Goal: Task Accomplishment & Management: Manage account settings

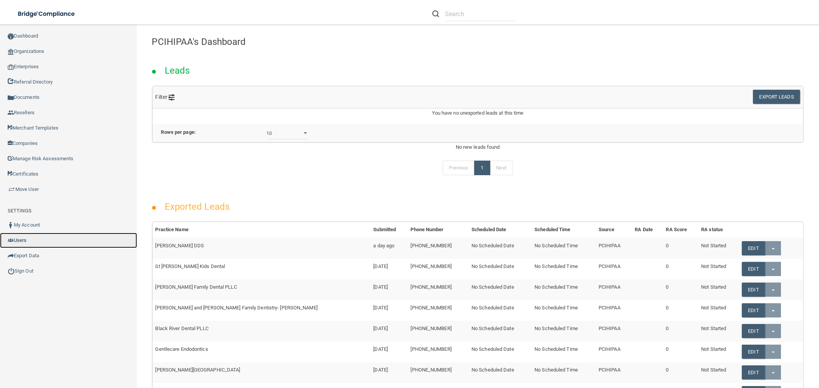
click at [43, 236] on link "Users" at bounding box center [68, 240] width 137 height 15
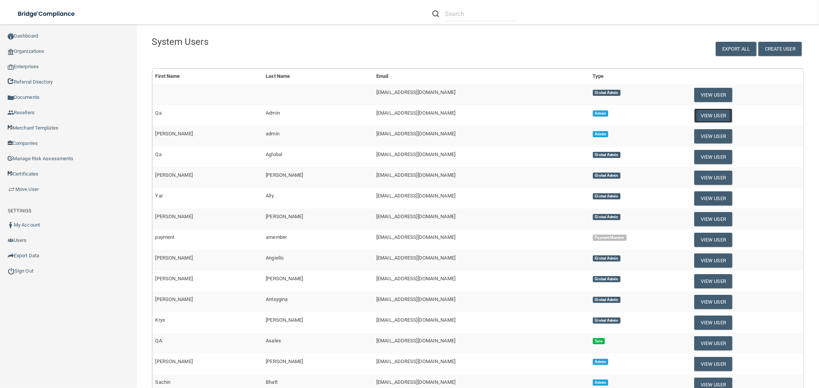
click at [720, 115] on button "View User" at bounding box center [713, 116] width 38 height 14
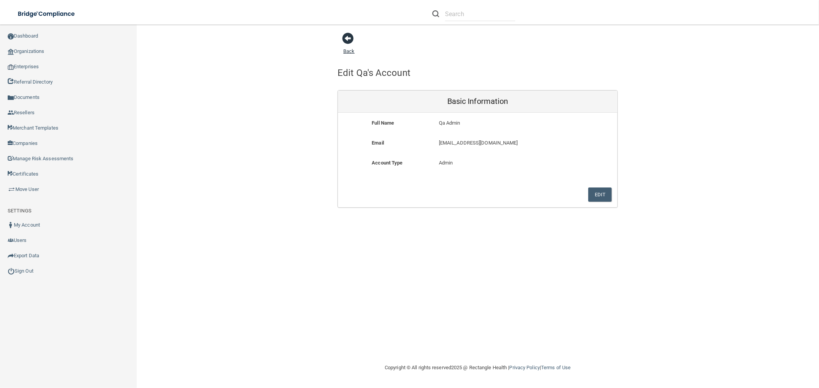
click at [350, 40] on span at bounding box center [348, 39] width 12 height 12
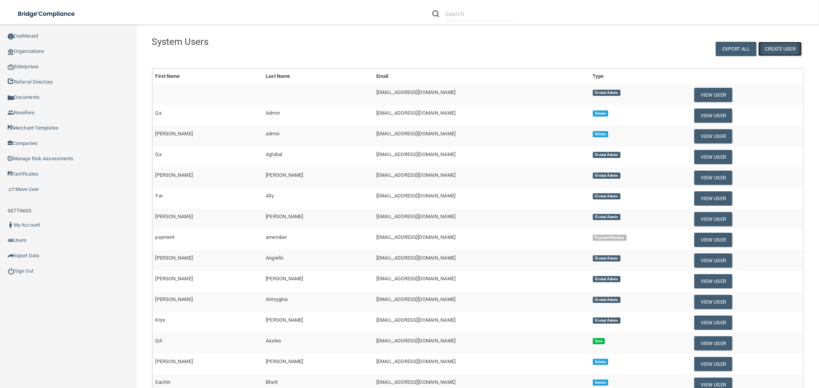
click at [759, 50] on button "Create User" at bounding box center [779, 49] width 43 height 14
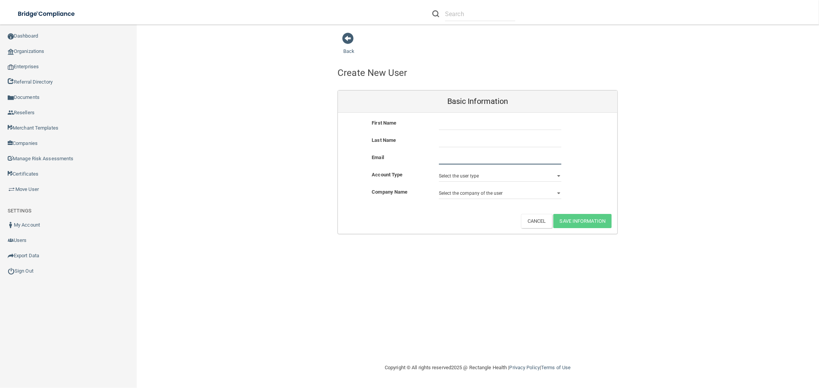
drag, startPoint x: 467, startPoint y: 157, endPoint x: 466, endPoint y: 151, distance: 6.2
click at [467, 158] on input "email" at bounding box center [500, 159] width 122 height 12
paste input "[EMAIL_ADDRESS][DOMAIN_NAME]"
type input "[EMAIL_ADDRESS][DOMAIN_NAME]"
click at [469, 121] on input "text" at bounding box center [500, 125] width 122 height 12
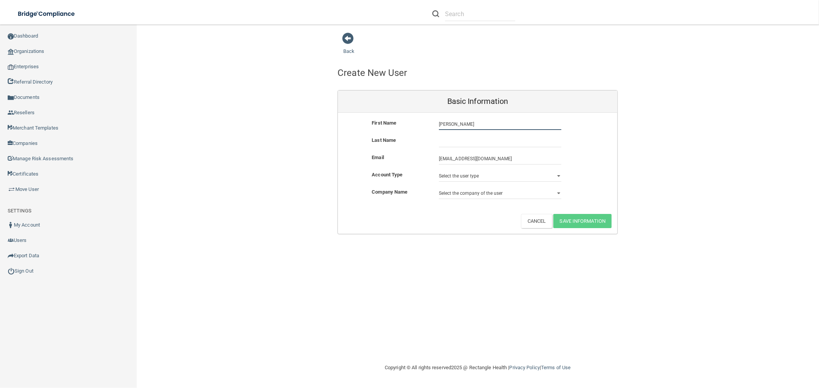
type input "[PERSON_NAME]"
click at [473, 177] on select "Select the user type Admin Sales Global Admin Payment Admin Payment Member" at bounding box center [500, 176] width 122 height 12
select select "global_admin"
click at [439, 170] on select "Select the user type Admin Sales Global Admin Payment Admin Payment Member" at bounding box center [500, 176] width 122 height 12
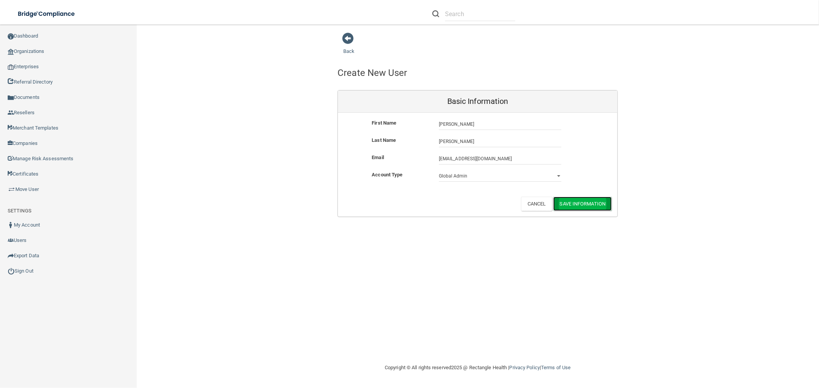
click at [600, 204] on button "Save Information" at bounding box center [582, 204] width 59 height 14
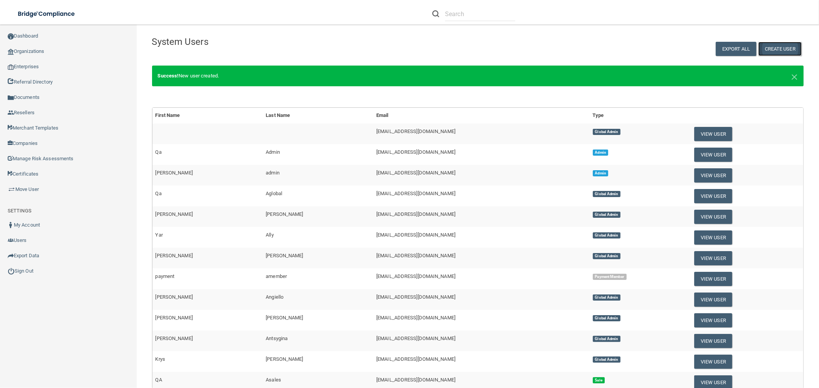
click at [774, 51] on button "Create User" at bounding box center [779, 49] width 43 height 14
select select "global_admin"
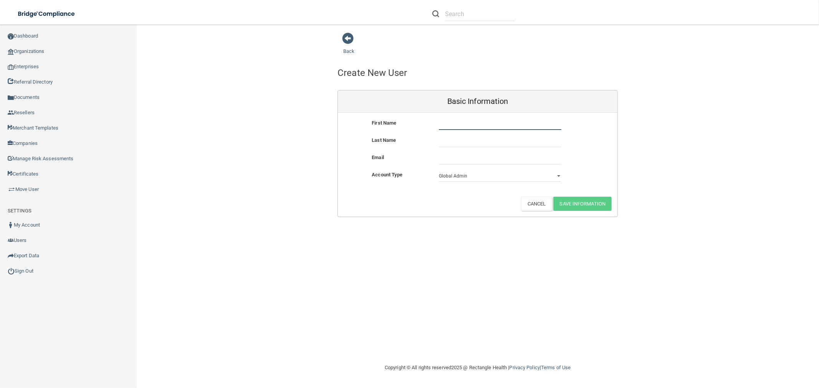
click at [454, 125] on input "text" at bounding box center [500, 125] width 122 height 12
type input "[PERSON_NAME]"
type input "p"
type input "[PERSON_NAME]"
paste input "[EMAIL_ADDRESS][DOMAIN_NAME]"
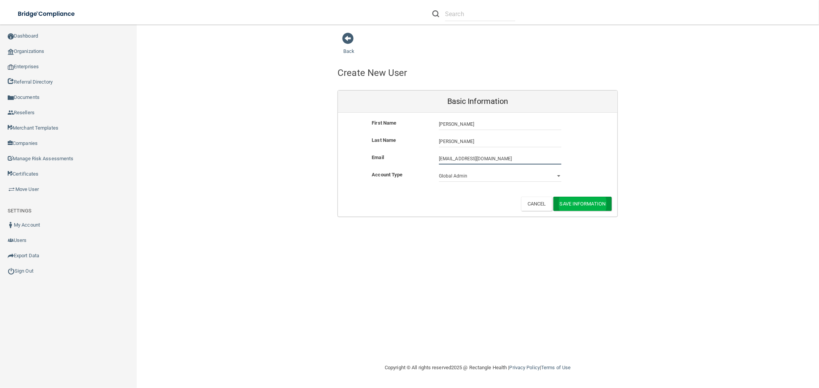
type input "[EMAIL_ADDRESS][DOMAIN_NAME]"
click at [593, 202] on button "Save Information" at bounding box center [582, 204] width 59 height 14
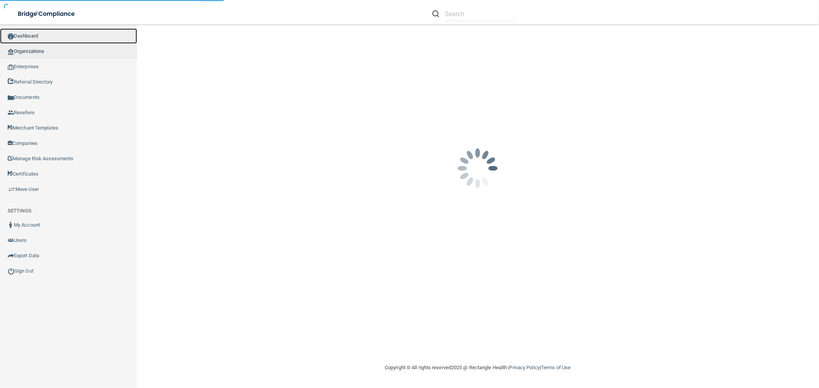
drag, startPoint x: 40, startPoint y: 37, endPoint x: 40, endPoint y: 43, distance: 6.2
click at [40, 37] on link "Dashboard" at bounding box center [68, 35] width 137 height 15
click at [40, 45] on link "Organizations" at bounding box center [68, 51] width 137 height 15
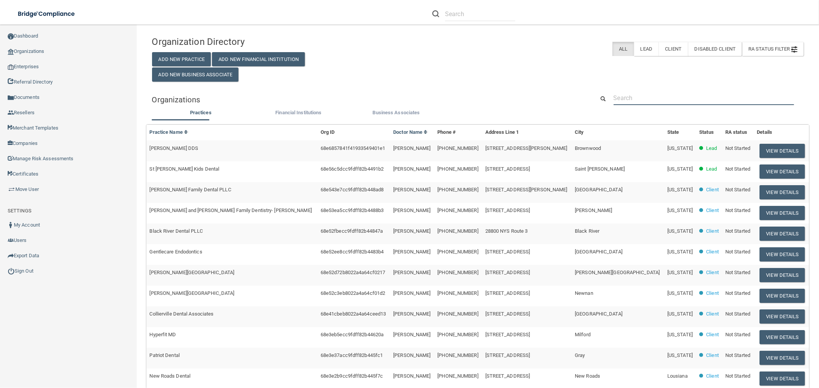
click at [676, 98] on input "text" at bounding box center [703, 98] width 180 height 14
paste input "Trina@OKFOOTANDANKLE.COM>"
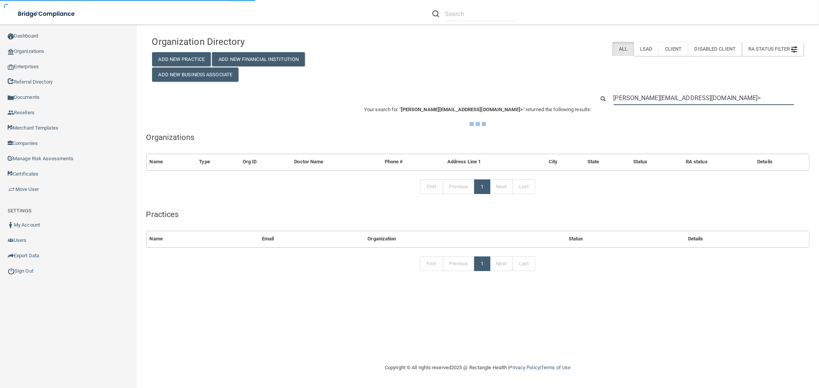
type input "Trina@OKFOOTANDANKLE.COM"
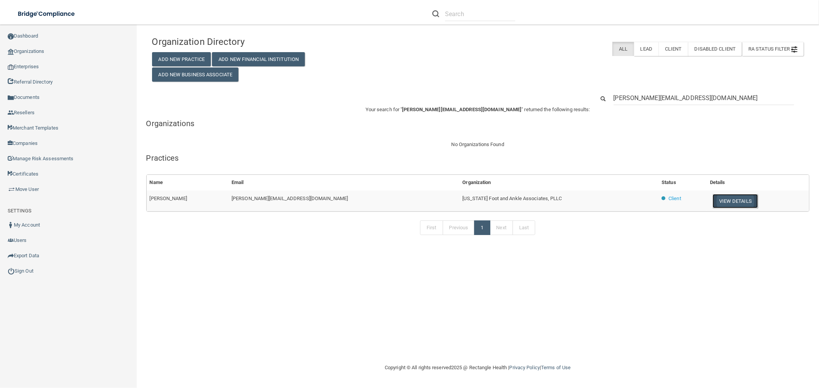
click at [716, 200] on button "View Details" at bounding box center [734, 201] width 45 height 14
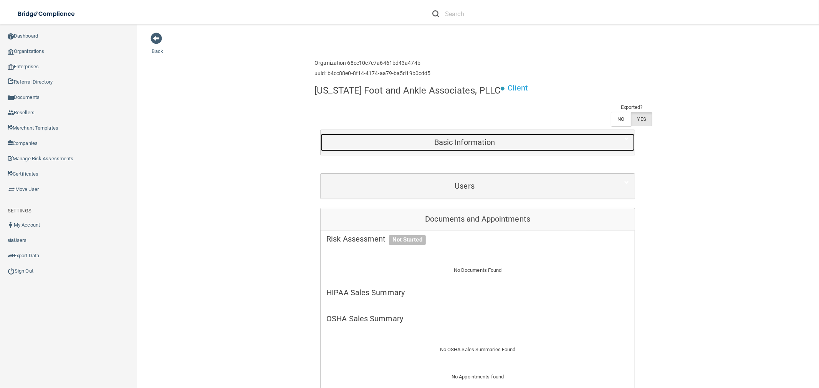
click at [461, 141] on h5 "Basic Information" at bounding box center [464, 142] width 276 height 8
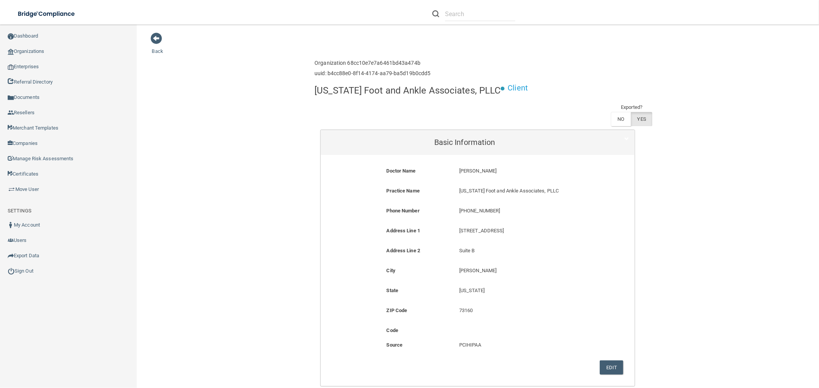
click at [494, 185] on div "Doctor Name Gordon Bean Gordon Bean" at bounding box center [477, 177] width 302 height 20
click at [491, 196] on div "Oklahoma Foot and Ankle Associates, PLLC Oklahoma Foot and Ankle Associates, PL…" at bounding box center [525, 194] width 145 height 14
drag, startPoint x: 492, startPoint y: 211, endPoint x: 457, endPoint y: 210, distance: 35.0
click at [459, 210] on p "(405) 794-6691" at bounding box center [526, 211] width 134 height 9
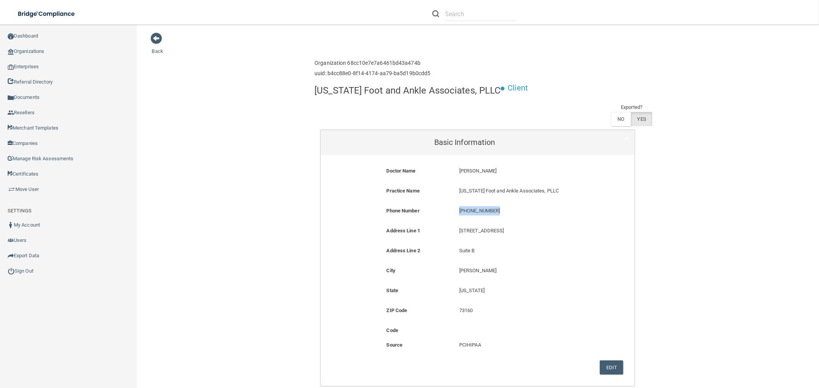
copy p "(405) 794-6691"
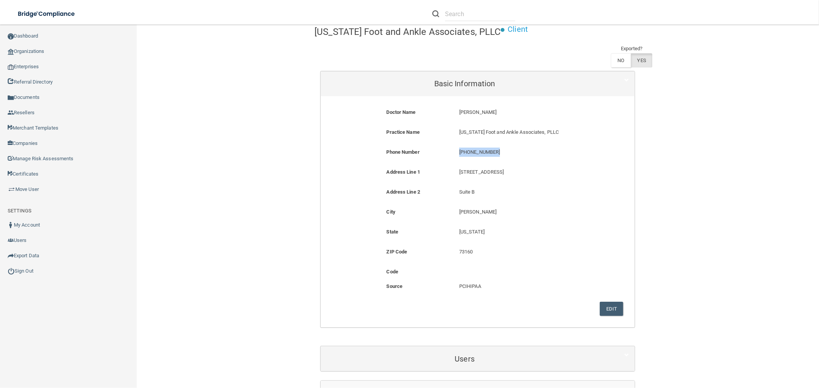
scroll to position [213, 0]
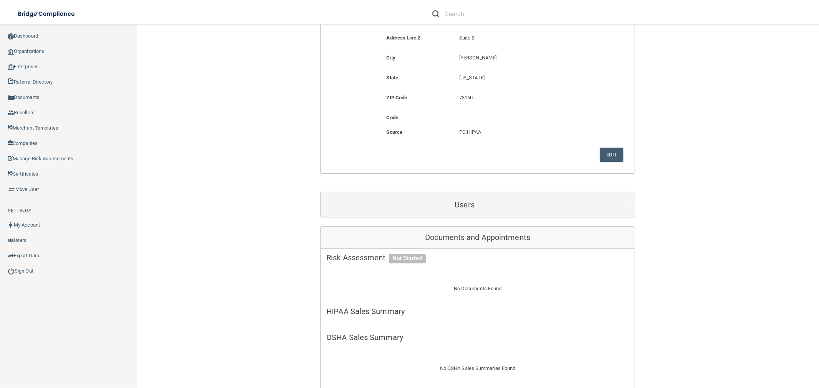
click at [491, 195] on div "Users" at bounding box center [478, 204] width 314 height 25
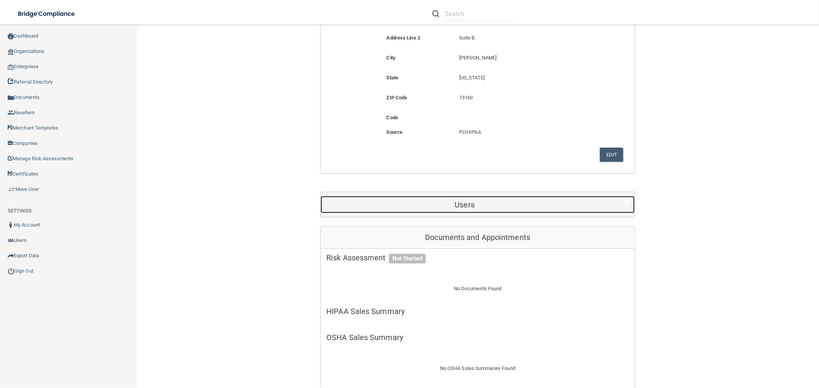
click at [470, 207] on h5 "Users" at bounding box center [464, 205] width 276 height 8
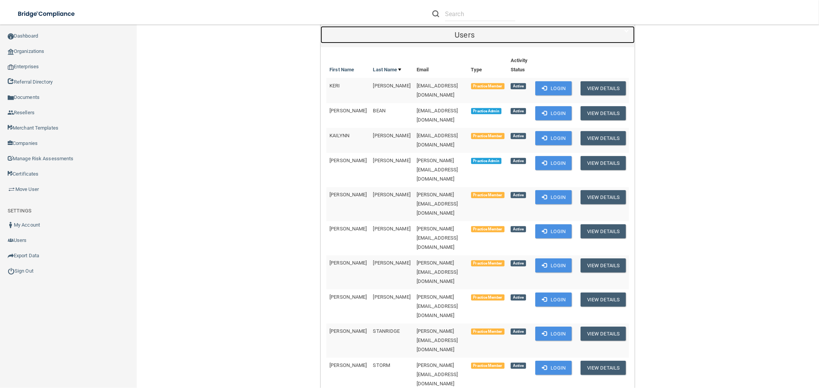
scroll to position [384, 0]
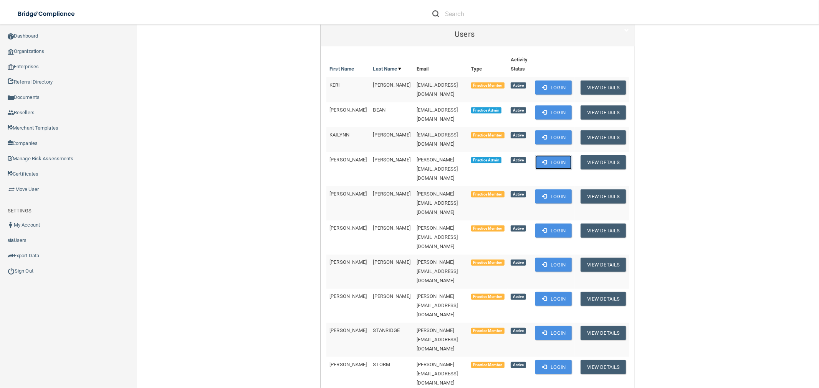
click at [553, 155] on button "Login" at bounding box center [553, 162] width 36 height 14
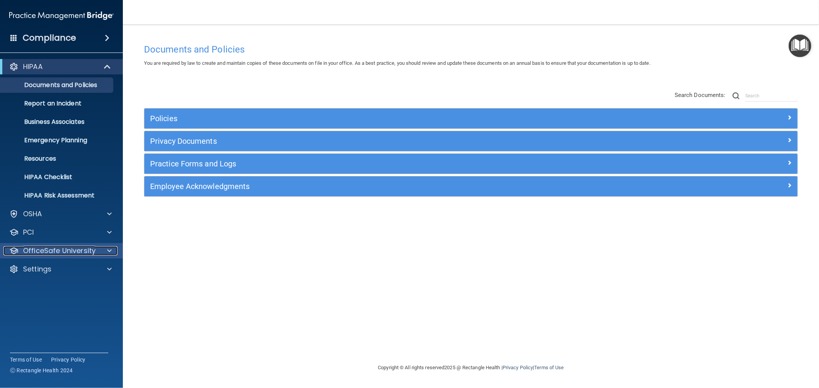
click at [75, 250] on p "OfficeSafe University" at bounding box center [59, 250] width 73 height 9
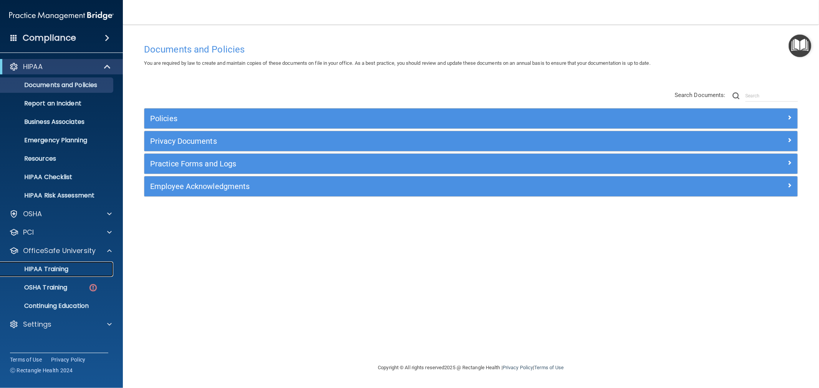
click at [43, 270] on p "HIPAA Training" at bounding box center [36, 270] width 63 height 8
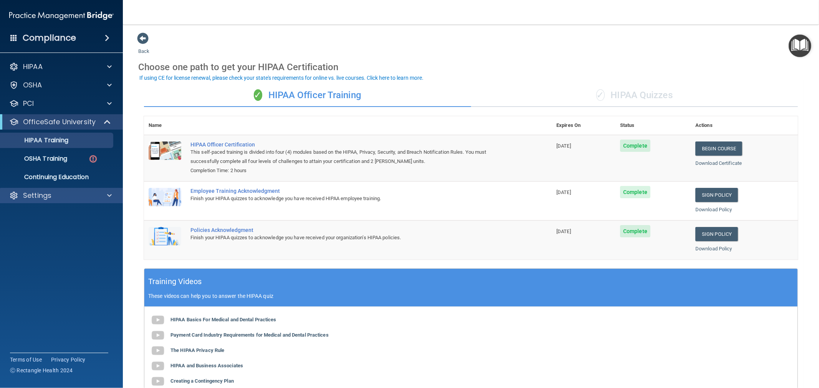
drag, startPoint x: 58, startPoint y: 203, endPoint x: 58, endPoint y: 197, distance: 5.4
click at [58, 202] on div "Settings" at bounding box center [61, 195] width 123 height 15
click at [58, 193] on div "Settings" at bounding box center [50, 195] width 95 height 9
click at [43, 276] on link "Sign Out" at bounding box center [52, 269] width 121 height 15
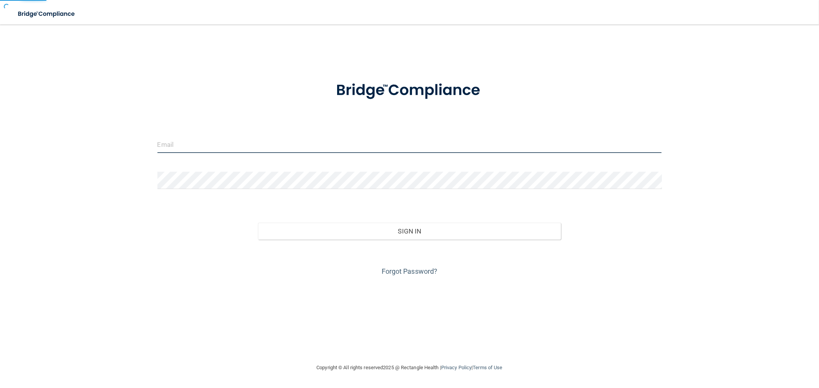
type input "clacys@pcihipaa.com"
